Goal: Information Seeking & Learning: Learn about a topic

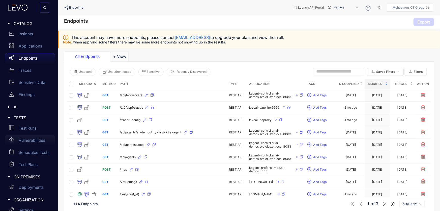
click at [30, 140] on p "Vulnerabilities" at bounding box center [32, 140] width 26 height 5
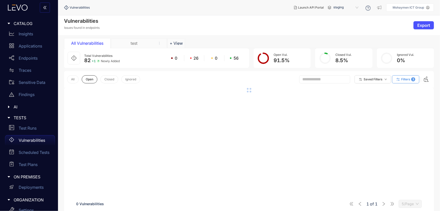
click at [405, 79] on span "Filters" at bounding box center [405, 79] width 9 height 4
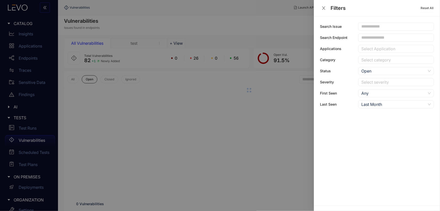
click at [376, 49] on div at bounding box center [393, 48] width 67 height 5
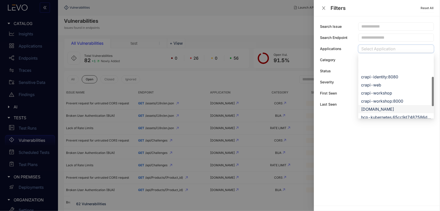
scroll to position [69, 0]
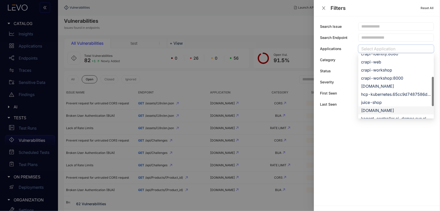
click at [380, 109] on div "[DOMAIN_NAME]" at bounding box center [397, 110] width 70 height 6
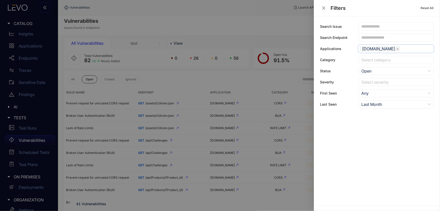
click at [196, 86] on div at bounding box center [220, 105] width 440 height 211
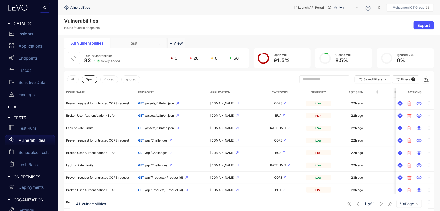
click at [315, 94] on th "Severity" at bounding box center [318, 93] width 29 height 10
click at [74, 78] on span "All" at bounding box center [73, 79] width 4 height 4
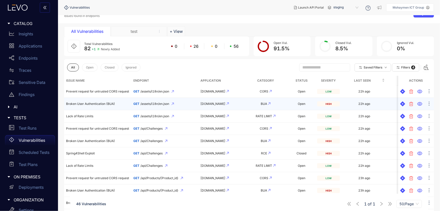
scroll to position [23, 0]
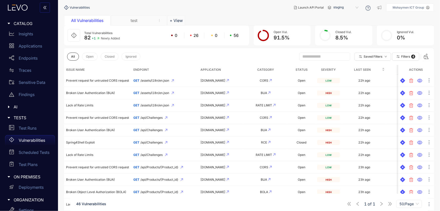
click at [329, 68] on th "Severity" at bounding box center [328, 70] width 27 height 10
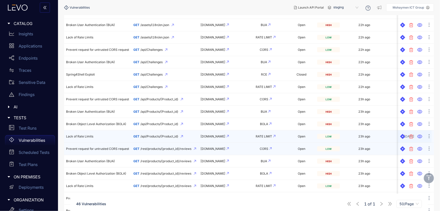
scroll to position [92, 0]
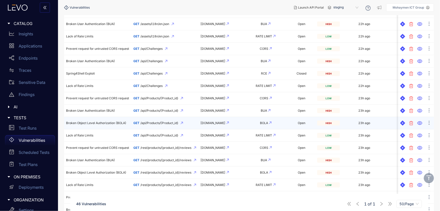
click at [90, 124] on td "Broken Object Level Authorization (BOLA)" at bounding box center [97, 123] width 67 height 12
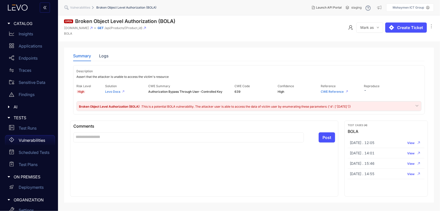
click at [117, 100] on div "Description Assert that the attacker is unable to access the victim's resource …" at bounding box center [249, 89] width 352 height 49
click at [102, 57] on div "Logs" at bounding box center [103, 55] width 9 height 5
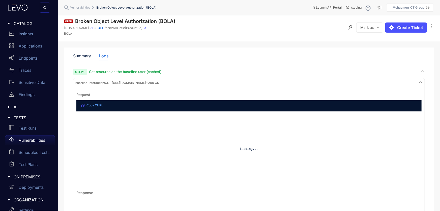
click at [90, 105] on span "Copy CURL" at bounding box center [95, 105] width 17 height 4
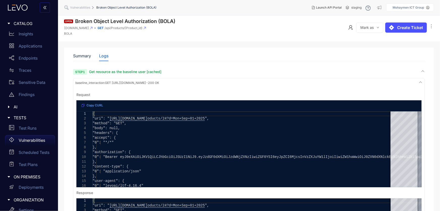
click at [88, 105] on span "Copy CURL" at bounding box center [95, 105] width 17 height 4
